Goal: Task Accomplishment & Management: Manage account settings

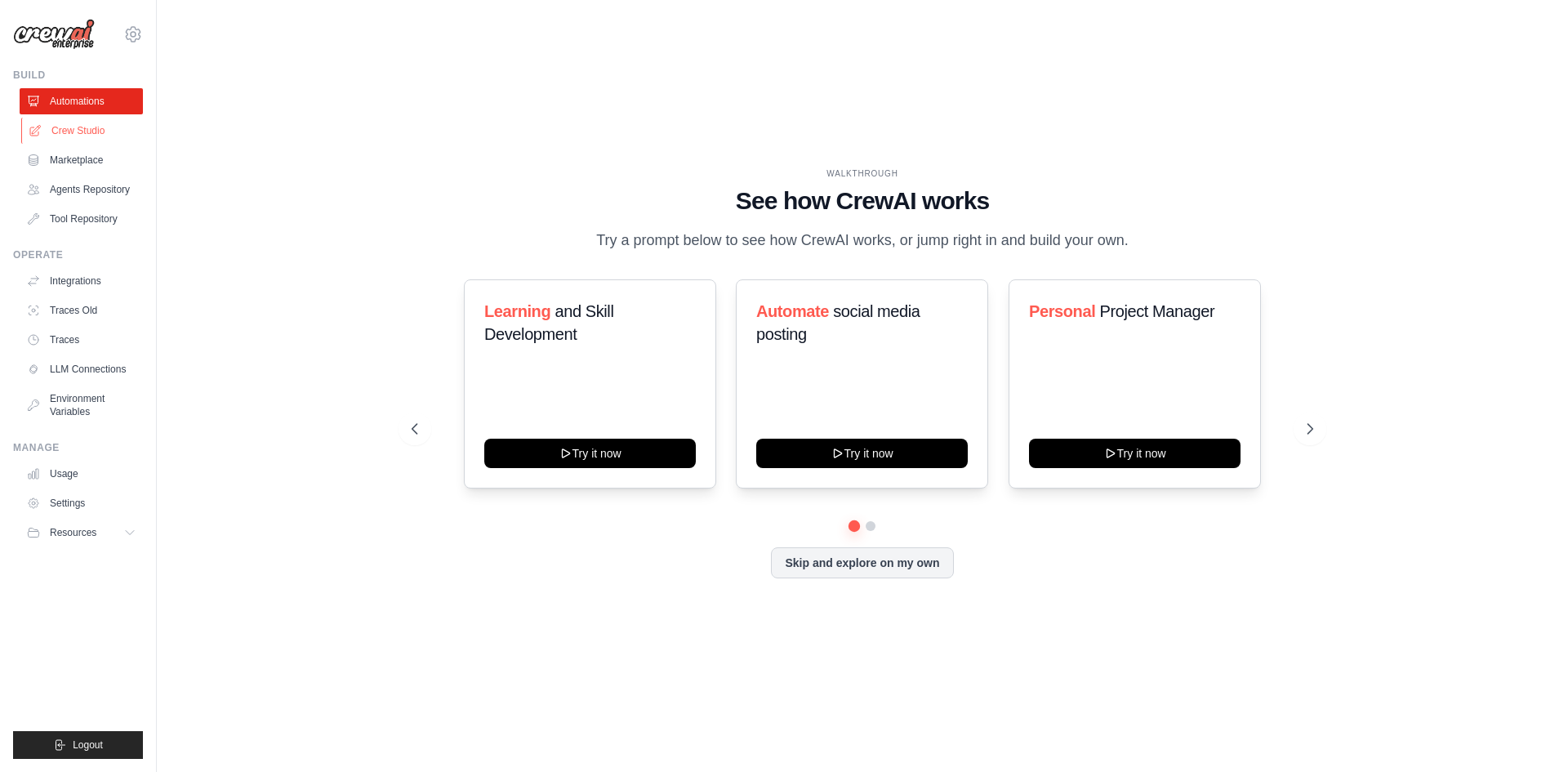
click at [53, 131] on link "Crew Studio" at bounding box center [83, 131] width 124 height 26
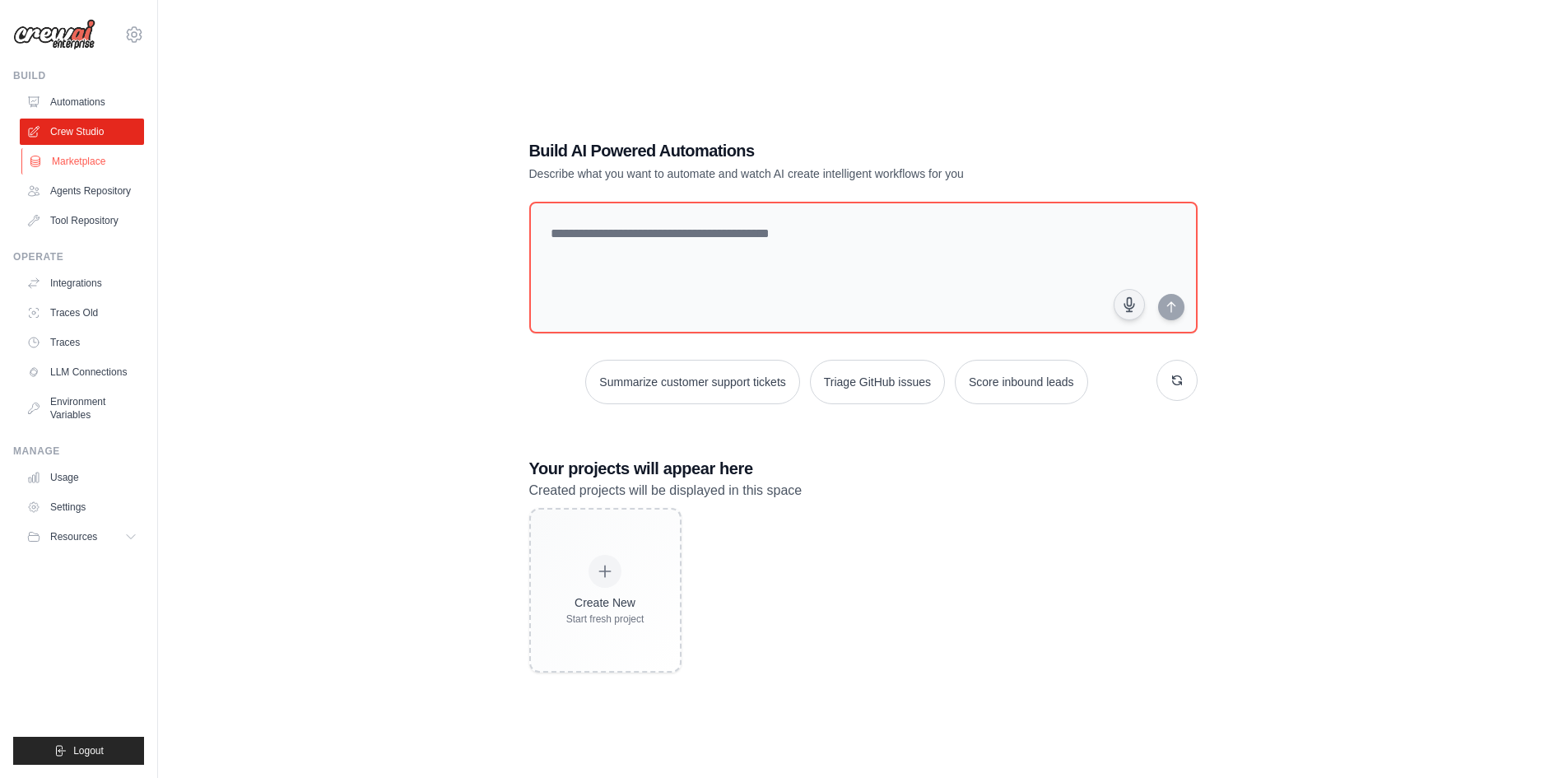
click at [95, 167] on link "Marketplace" at bounding box center [84, 161] width 125 height 26
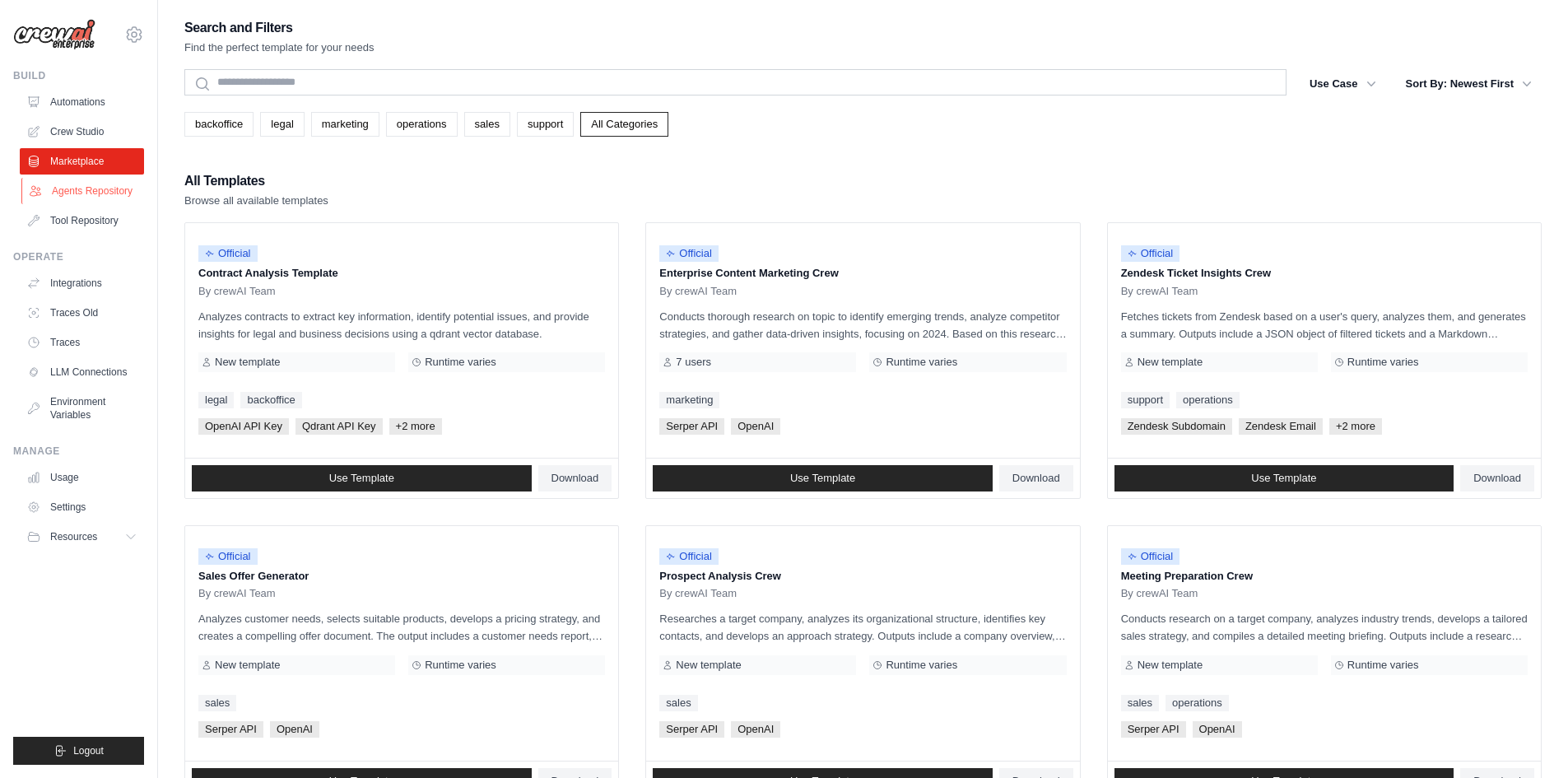
click at [86, 194] on link "Agents Repository" at bounding box center [84, 190] width 125 height 26
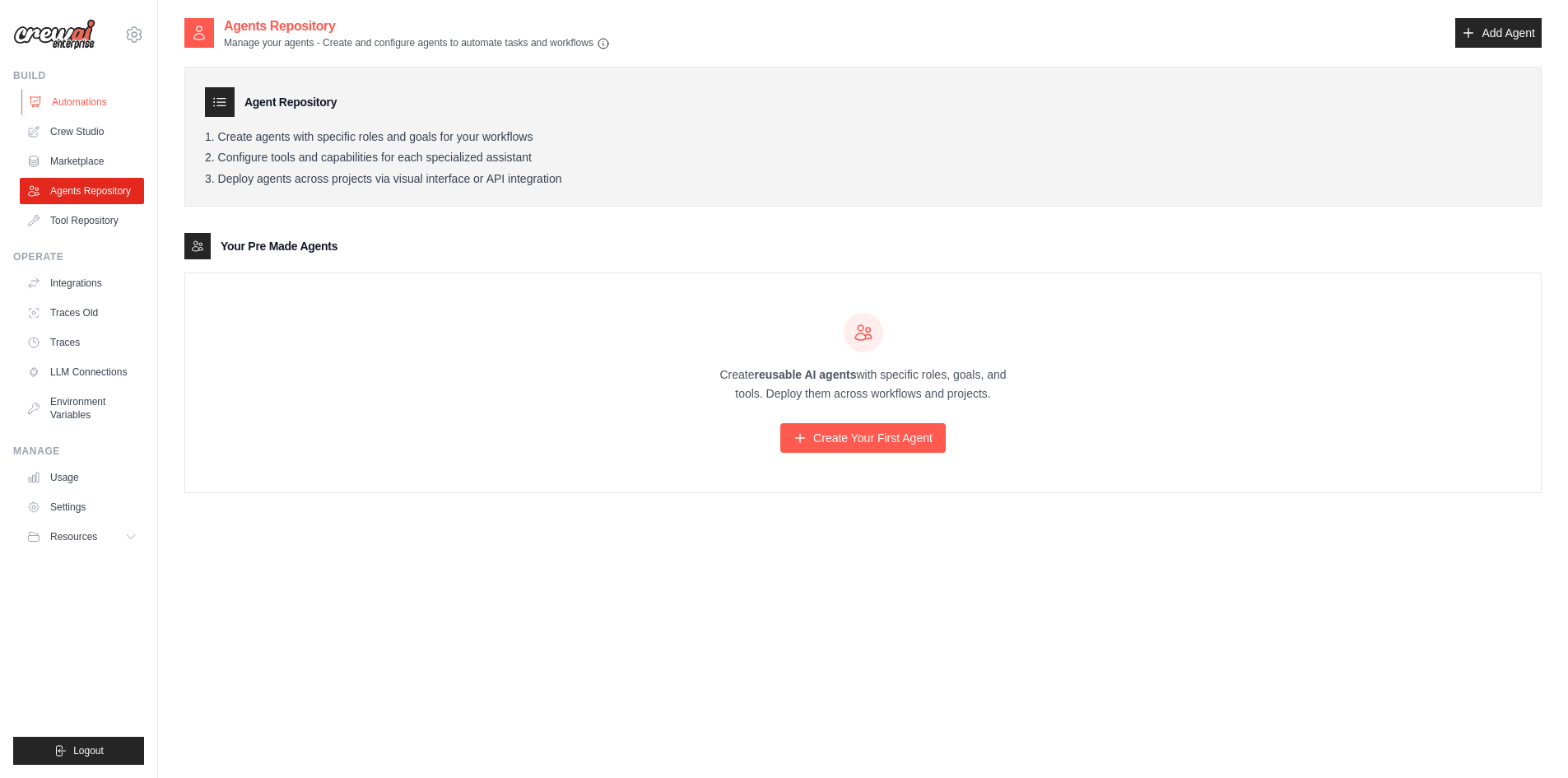
click at [50, 91] on link "Automations" at bounding box center [84, 102] width 125 height 26
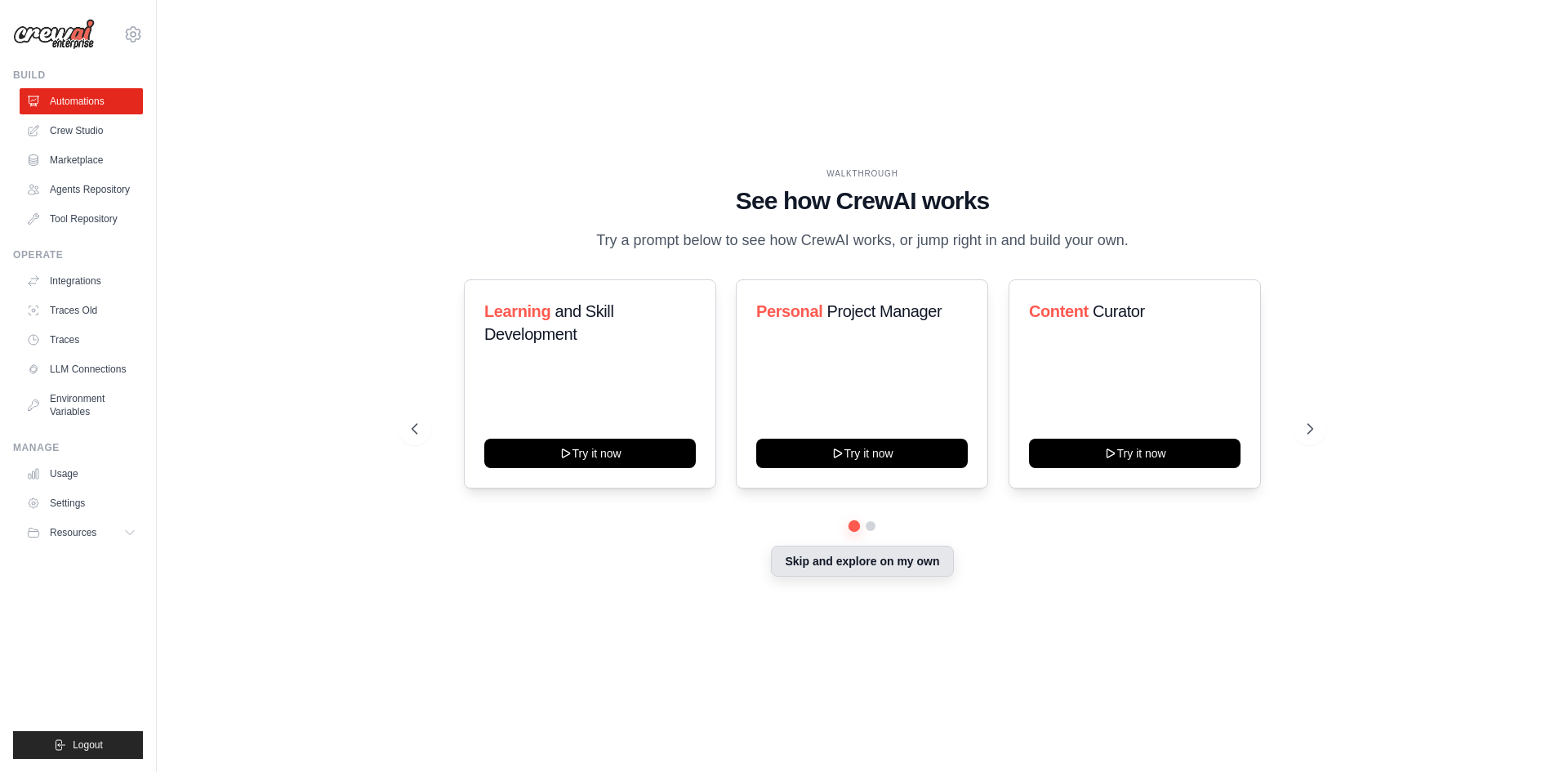
click at [835, 575] on button "Skip and explore on my own" at bounding box center [862, 561] width 182 height 31
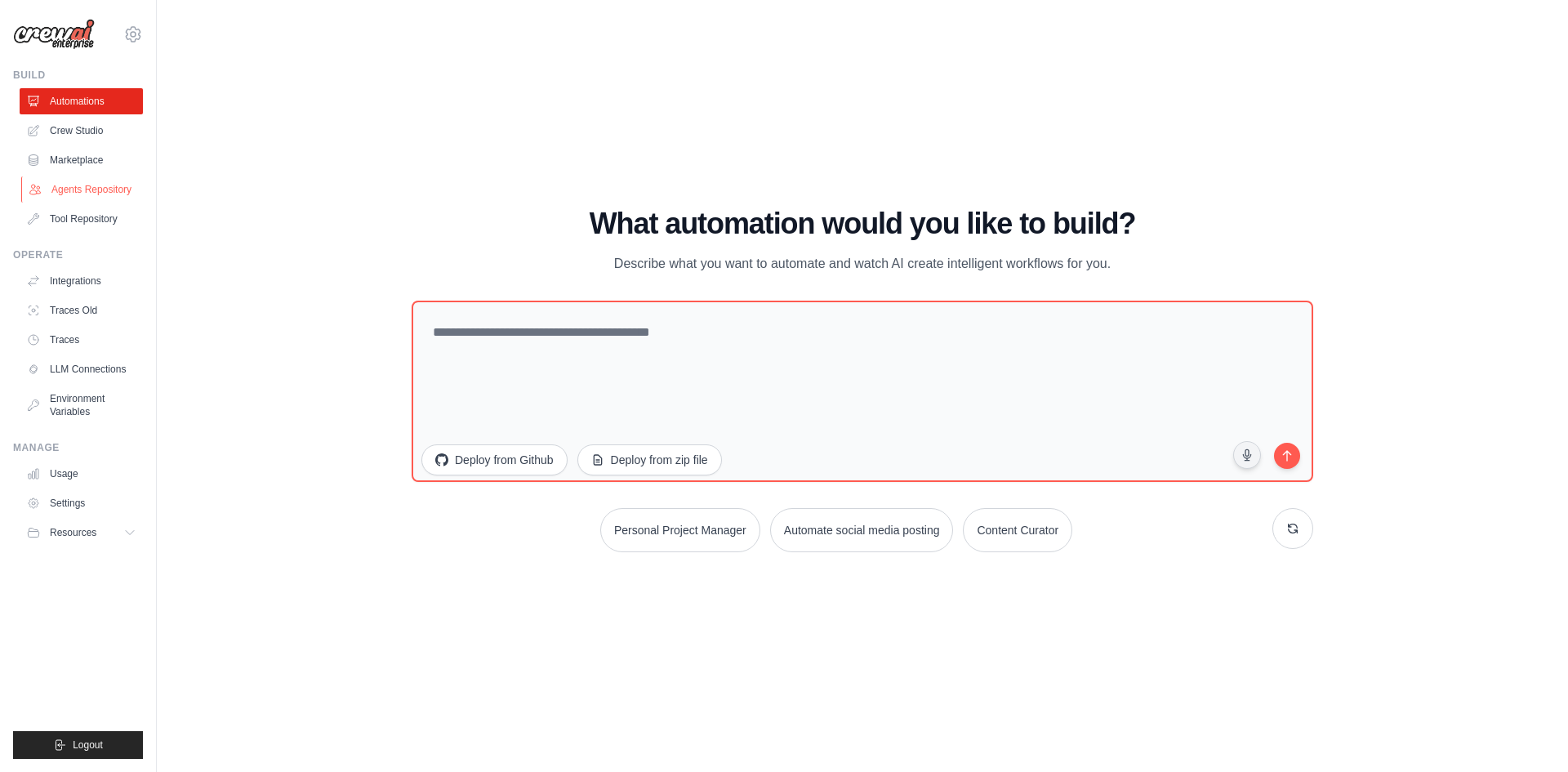
click at [72, 191] on link "Agents Repository" at bounding box center [83, 189] width 124 height 26
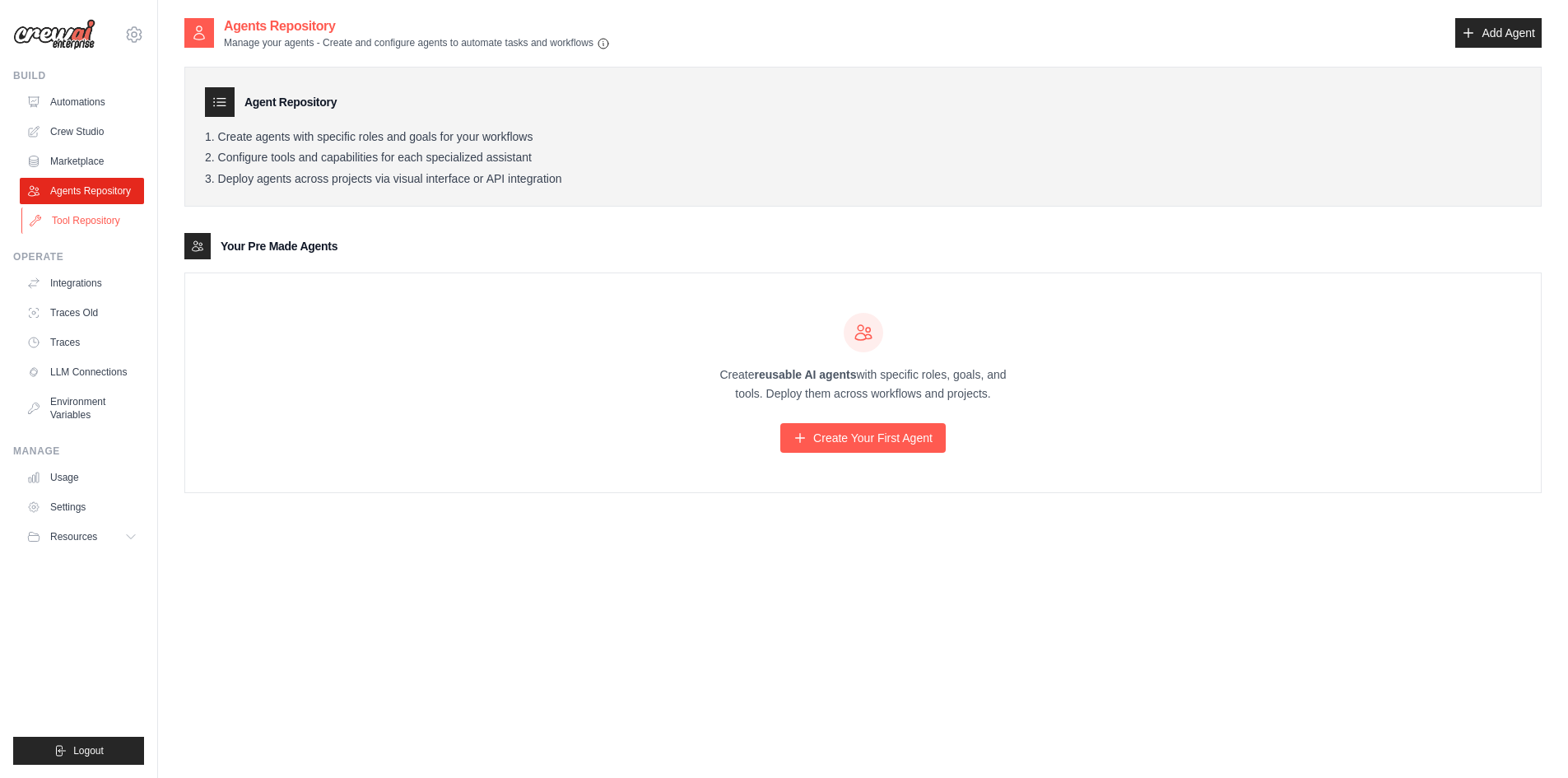
click at [73, 212] on link "Tool Repository" at bounding box center [84, 220] width 125 height 26
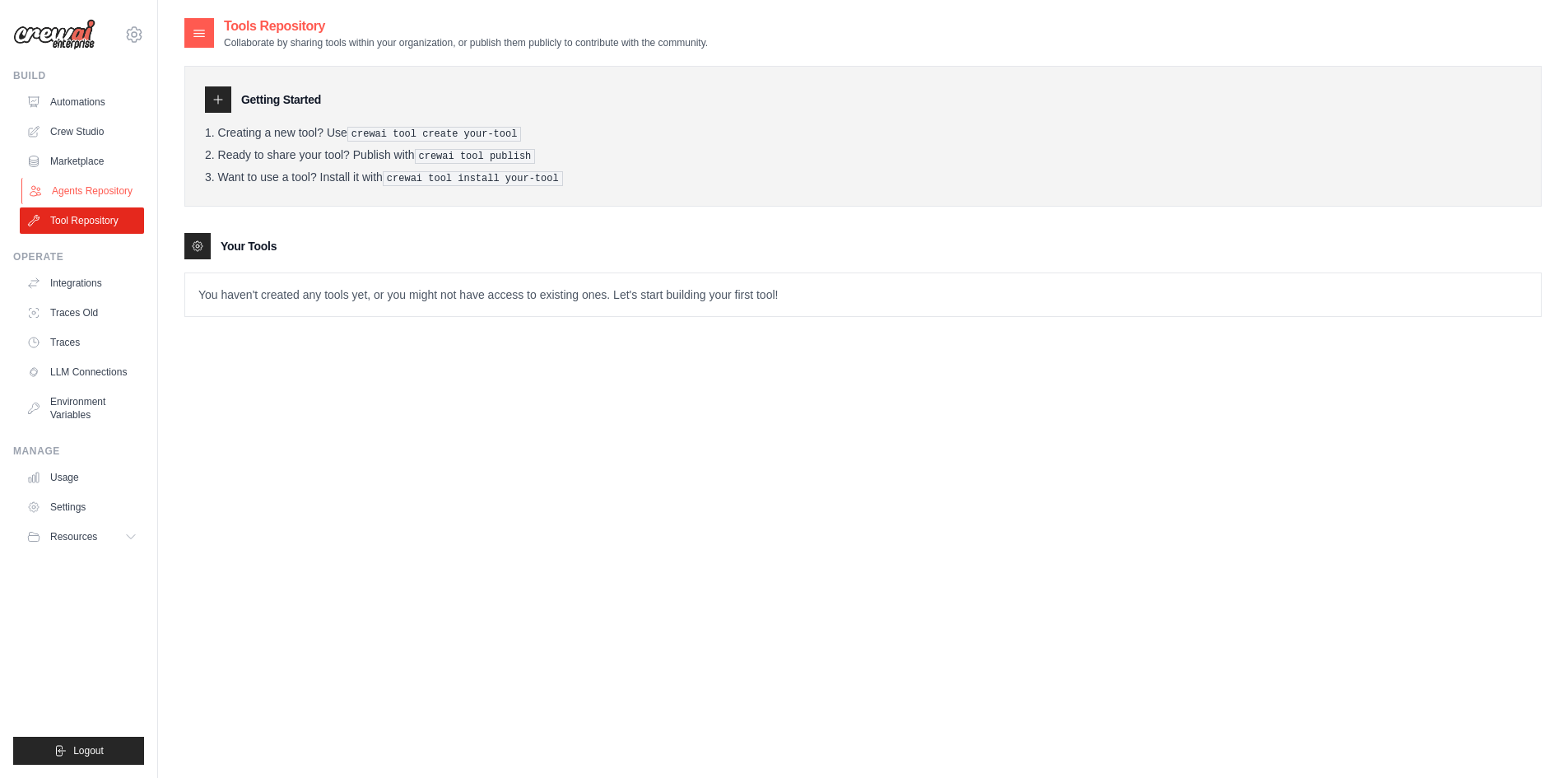
click at [73, 188] on link "Agents Repository" at bounding box center [84, 190] width 125 height 26
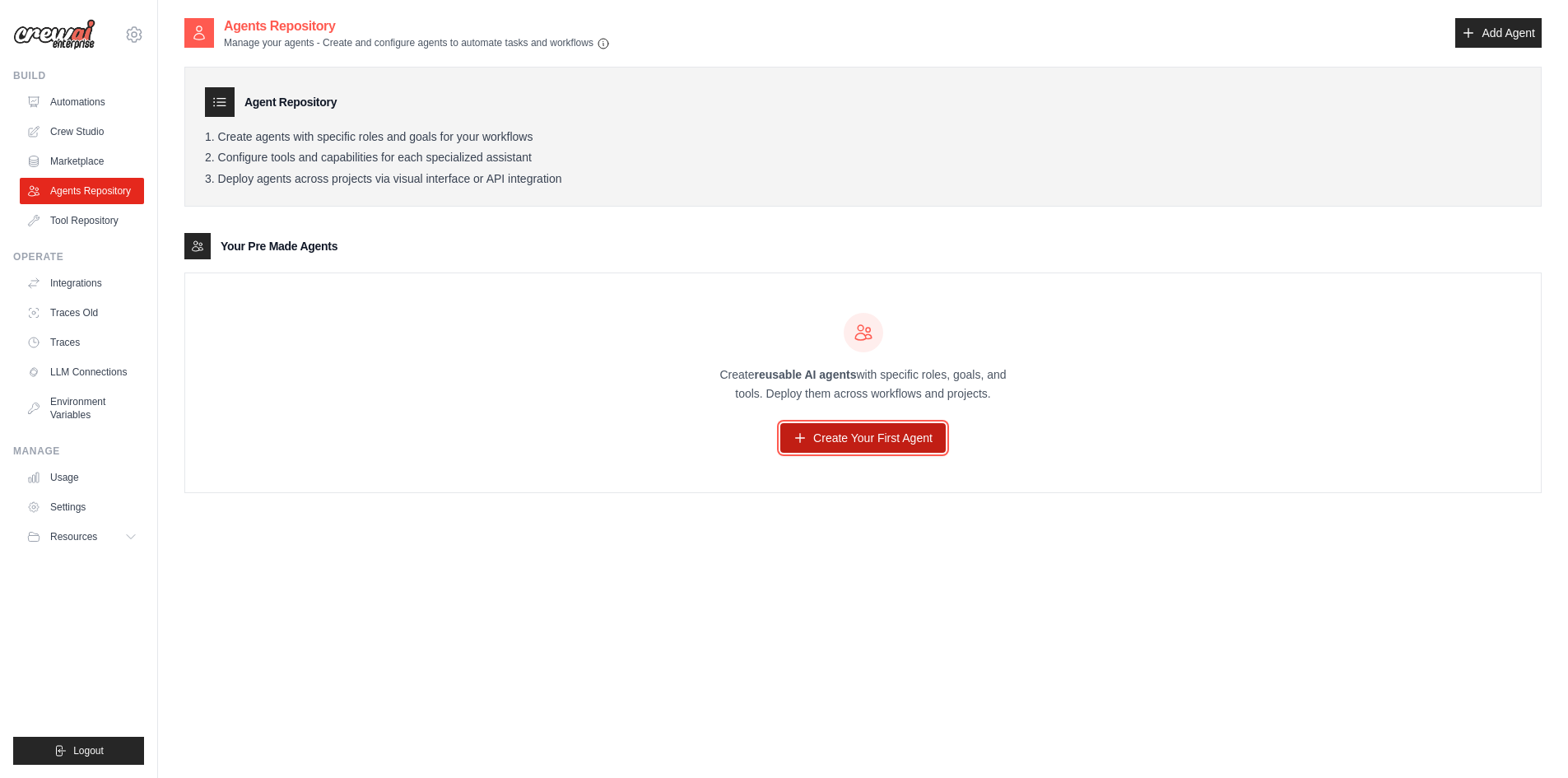
click at [854, 439] on link "Create Your First Agent" at bounding box center [863, 437] width 166 height 30
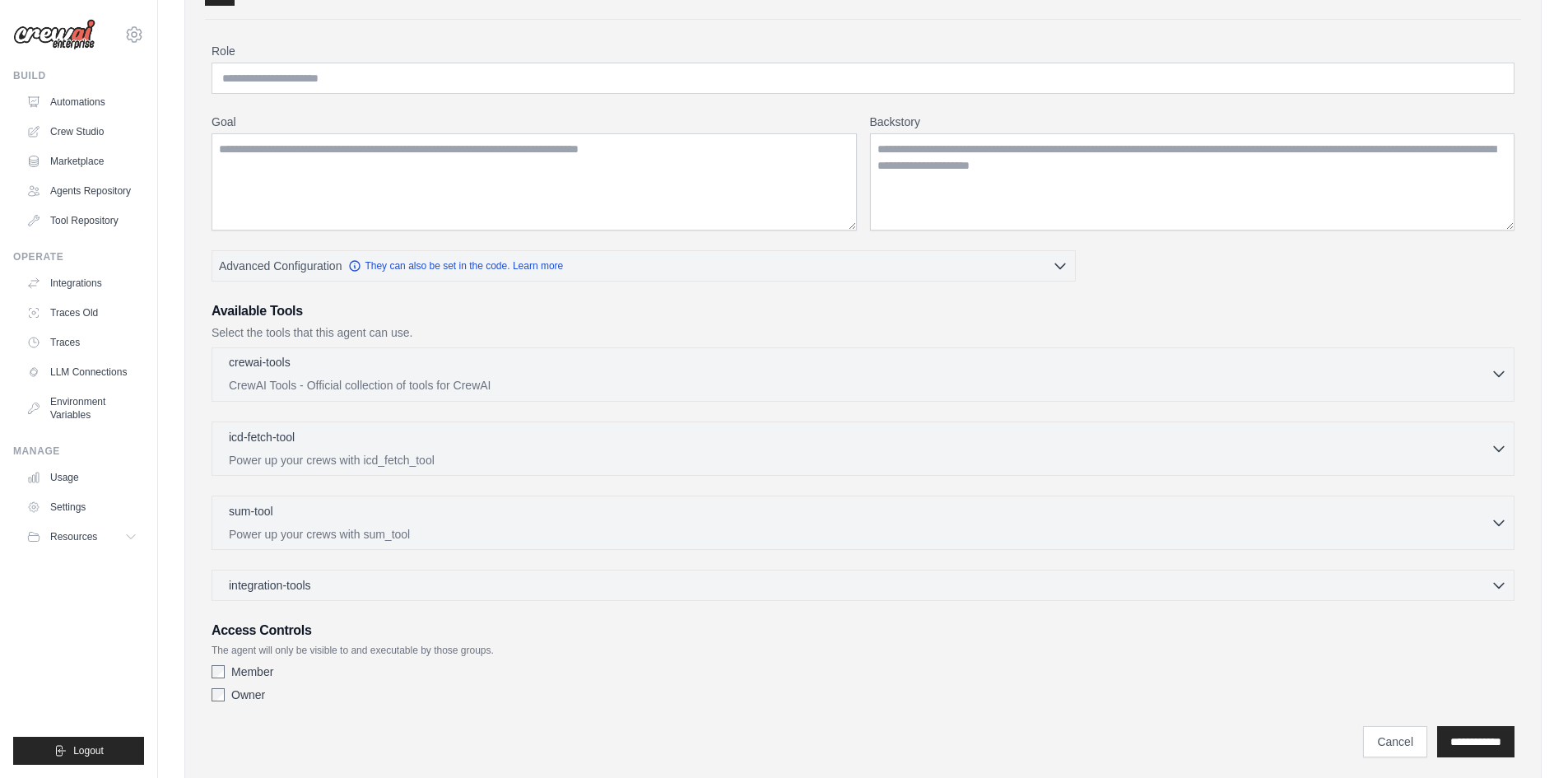
scroll to position [156, 0]
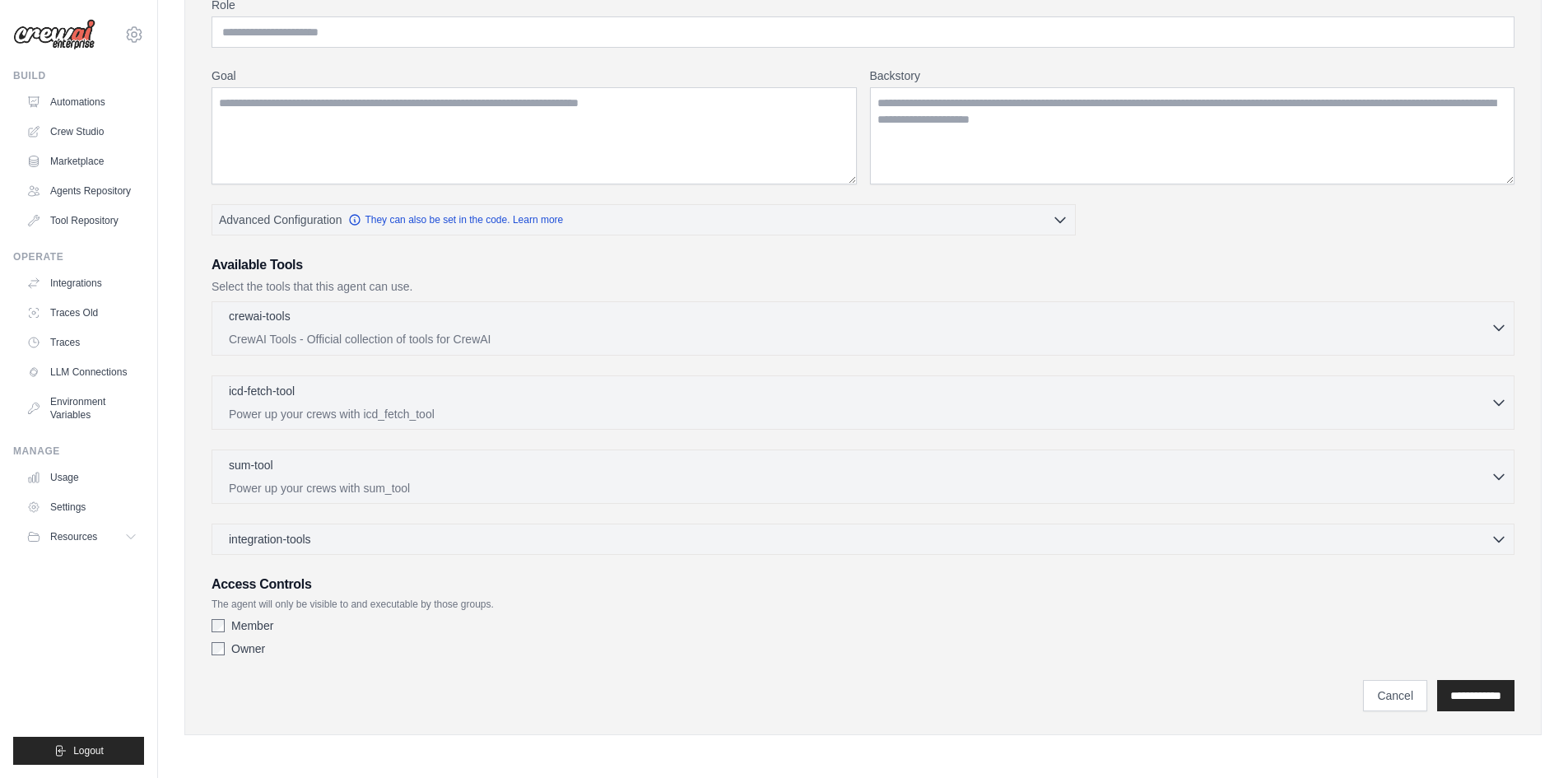
click at [448, 314] on div "crewai-tools 0 selected" at bounding box center [860, 318] width 1262 height 20
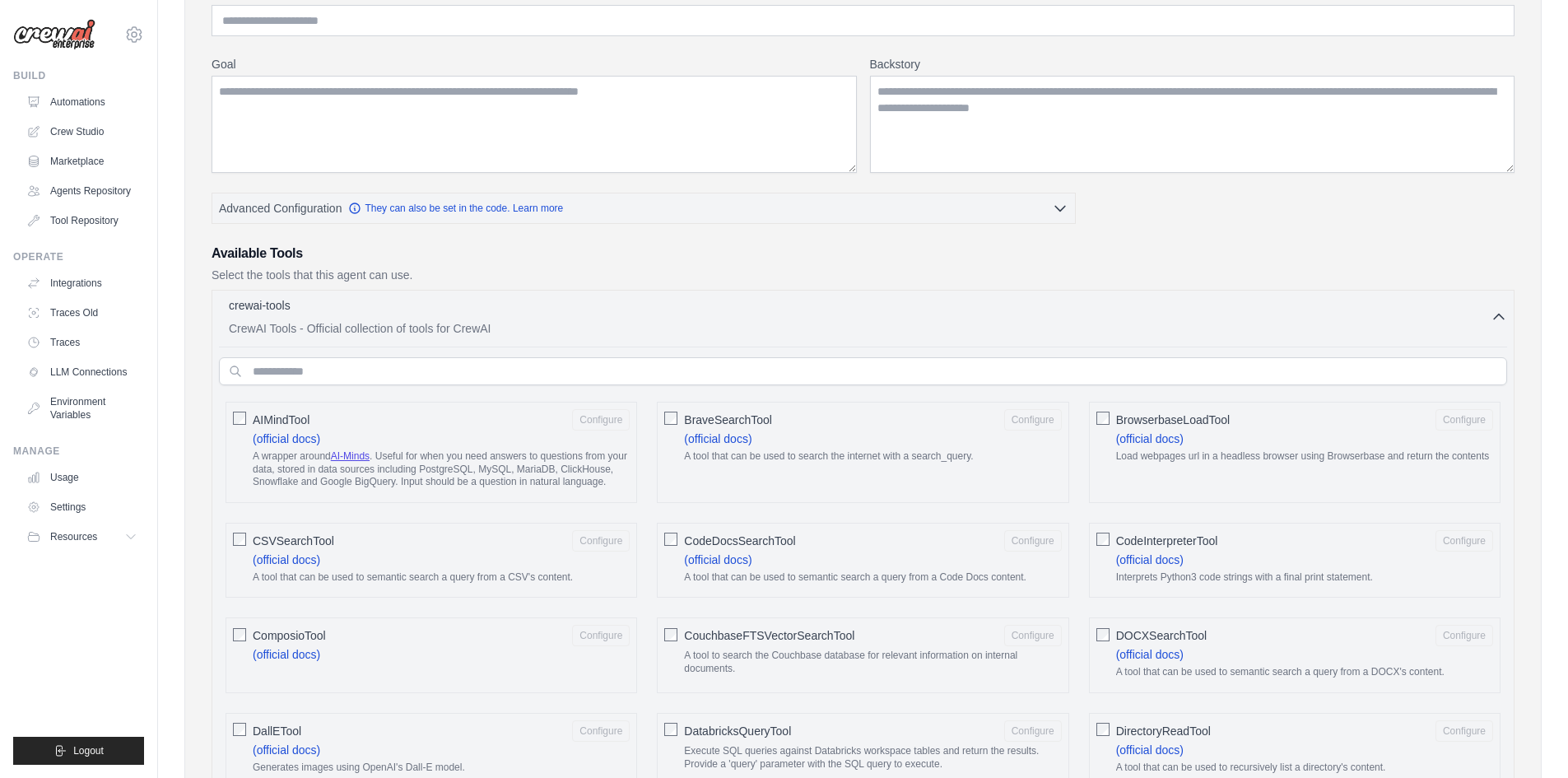
scroll to position [0, 0]
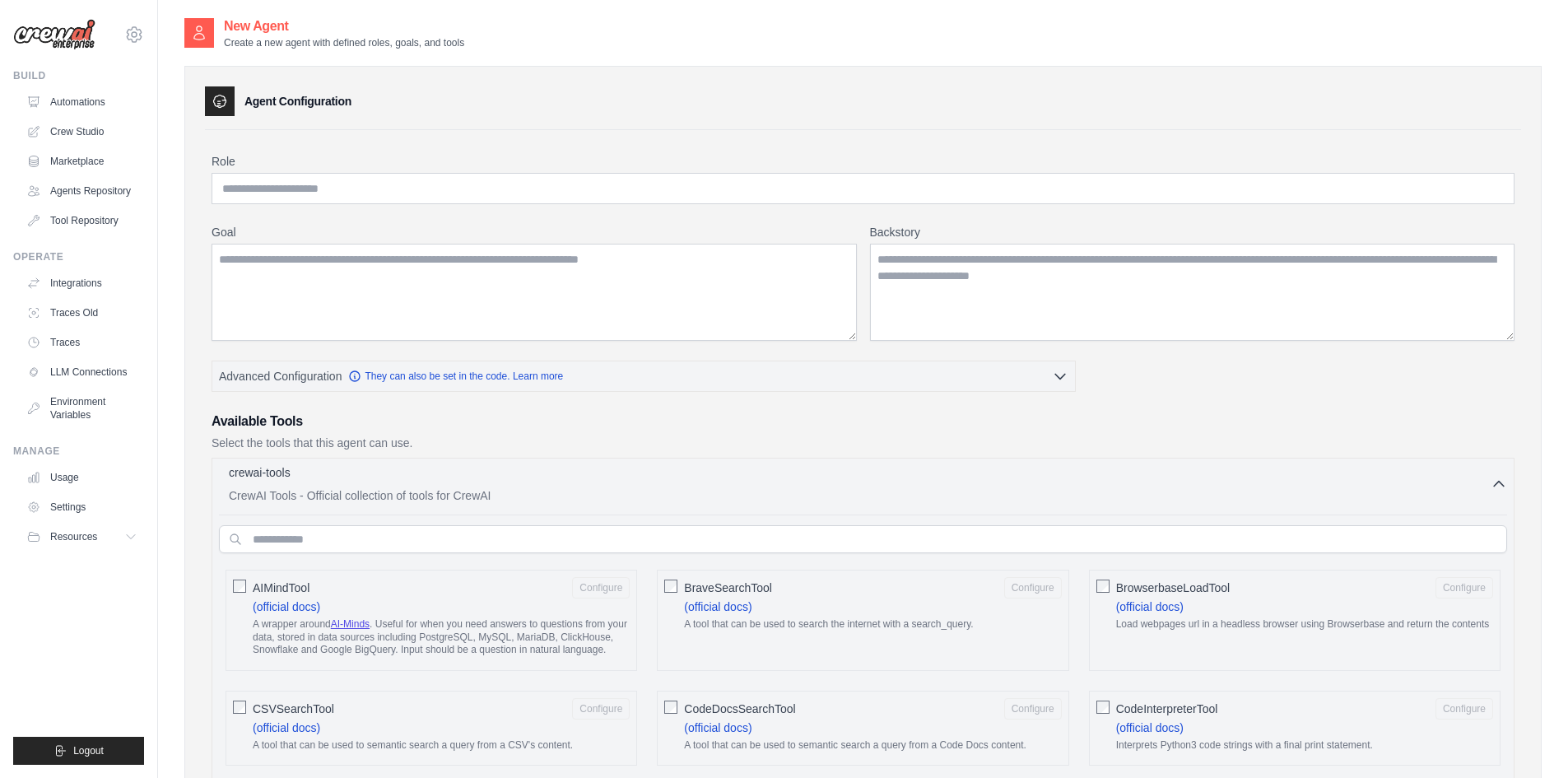
click at [327, 483] on div "crewai-tools 0 selected" at bounding box center [860, 474] width 1262 height 20
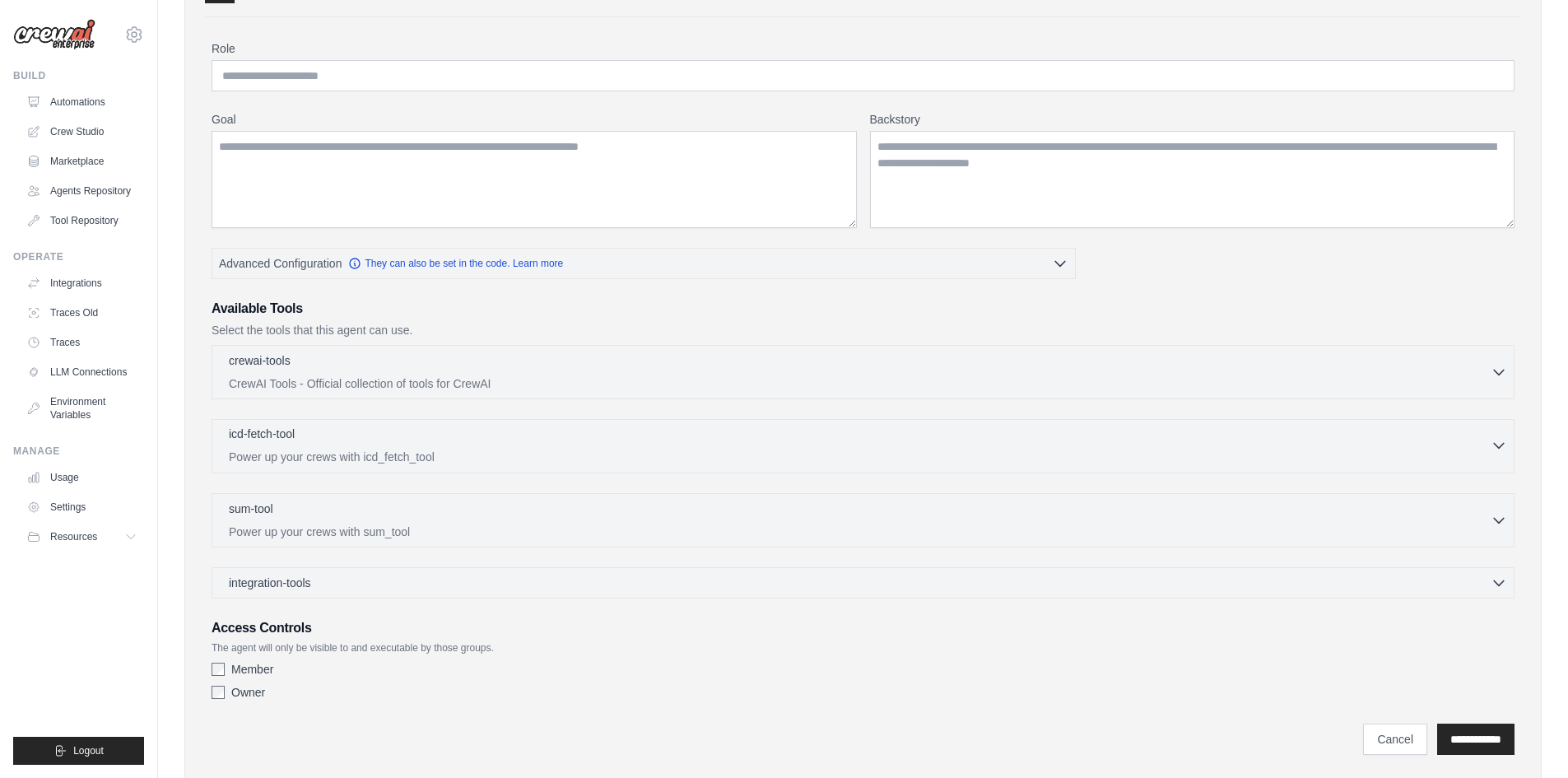
scroll to position [156, 0]
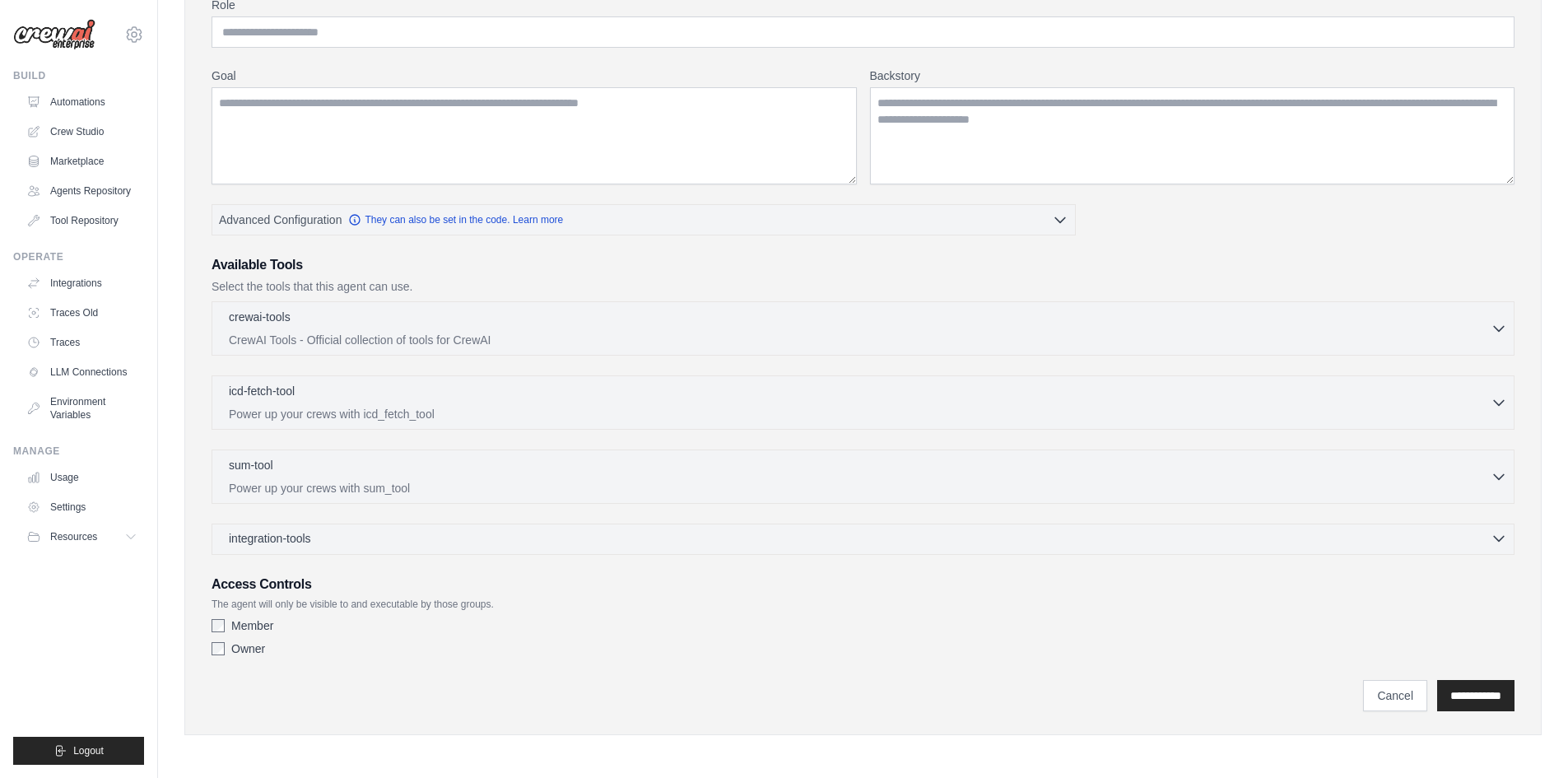
click at [311, 541] on span "integration-tools" at bounding box center [270, 538] width 82 height 16
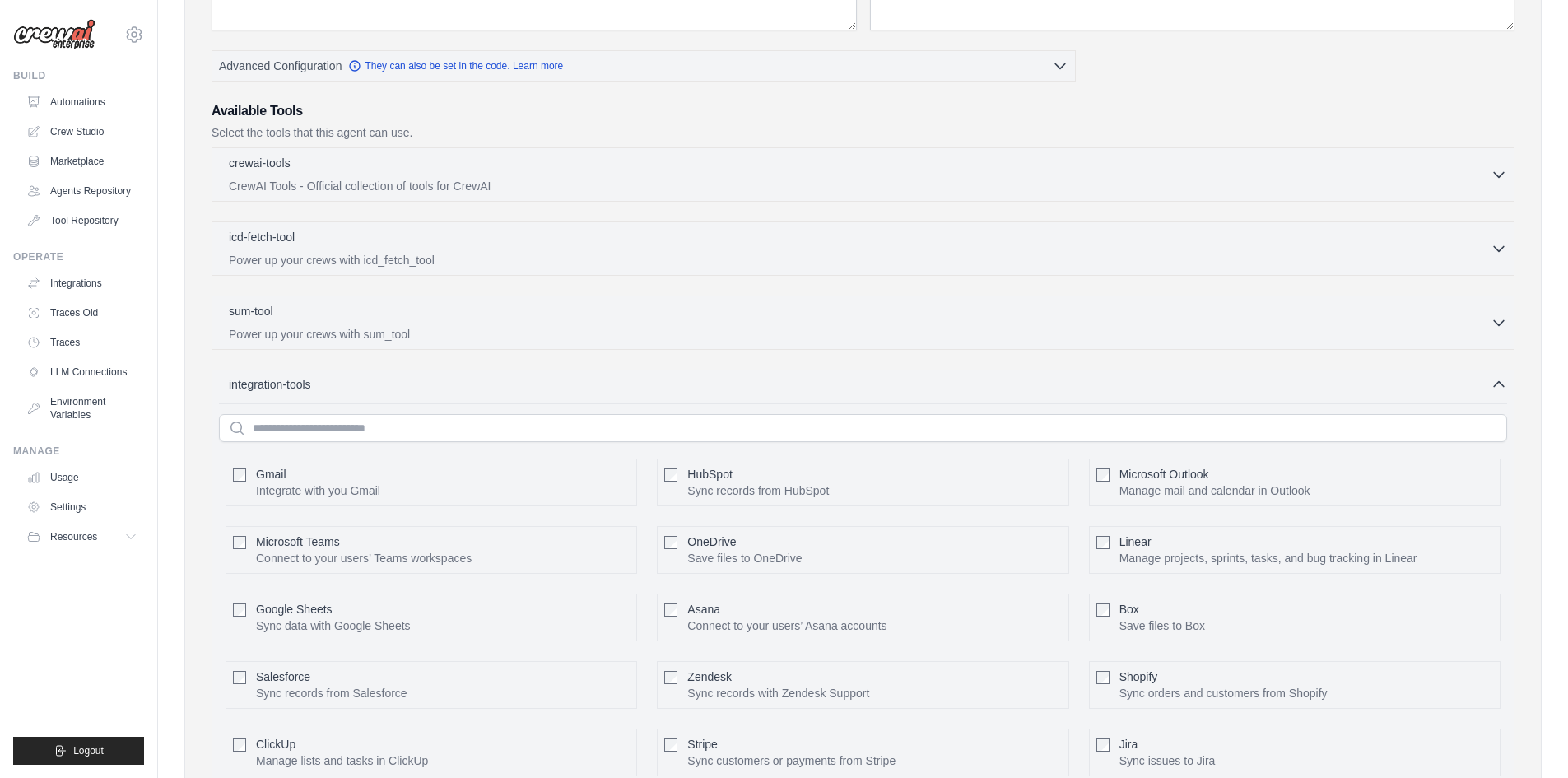
scroll to position [321, 0]
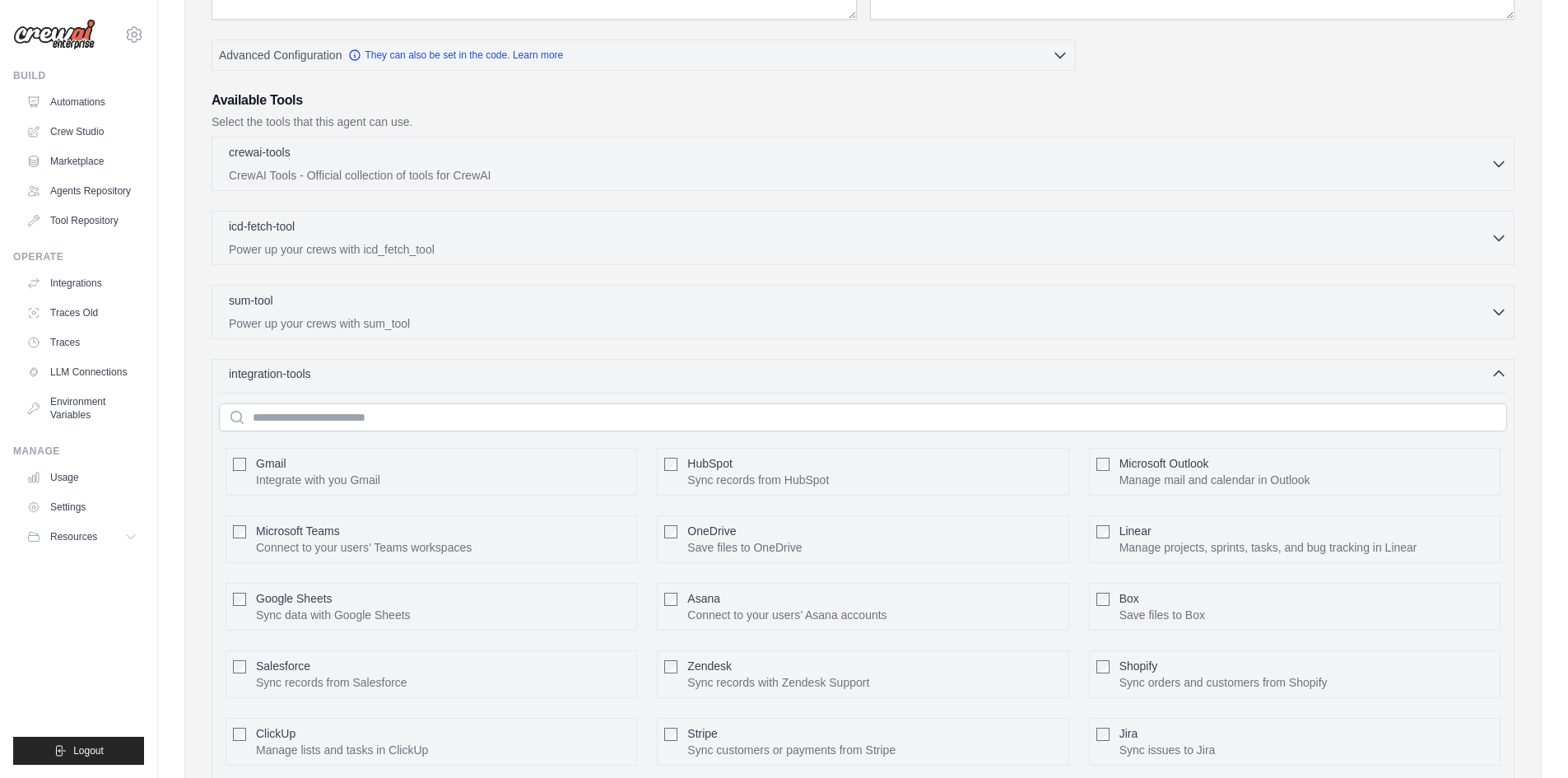
click at [318, 381] on div "integration-tools 0 selected" at bounding box center [273, 373] width 89 height 16
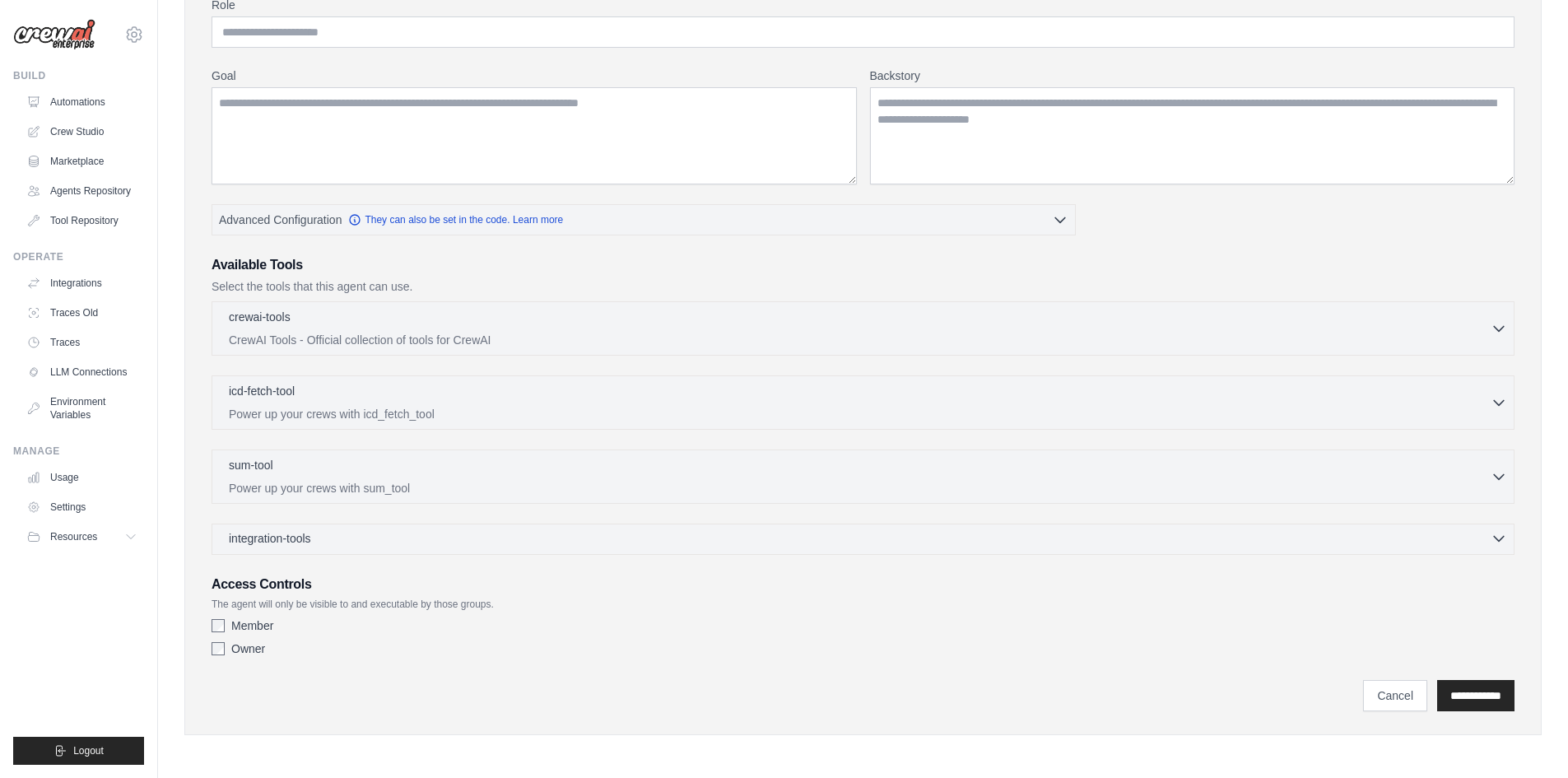
scroll to position [156, 0]
click at [79, 507] on link "Settings" at bounding box center [84, 506] width 125 height 26
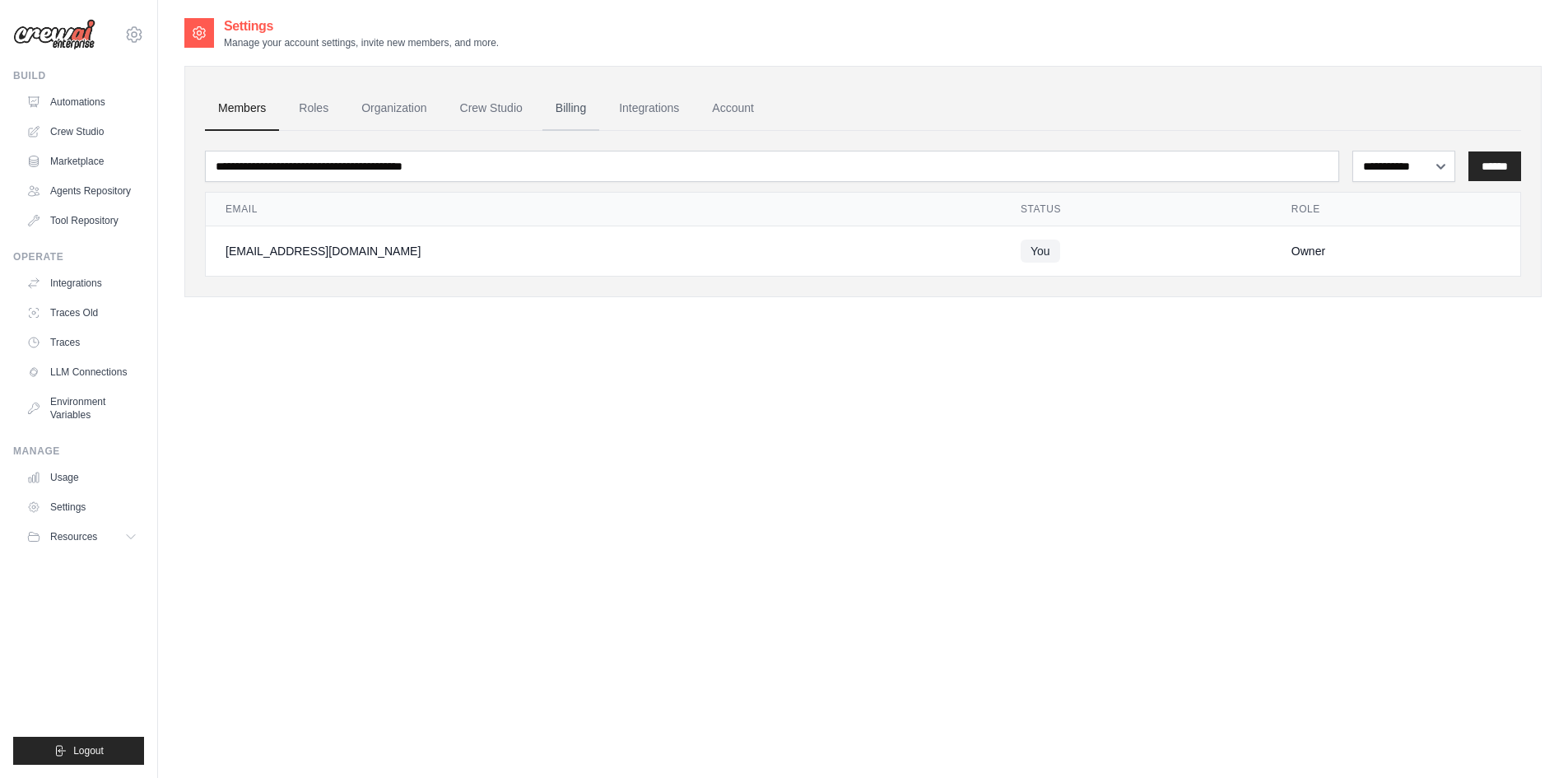
click at [577, 109] on link "Billing" at bounding box center [570, 108] width 57 height 44
